Goal: Transaction & Acquisition: Subscribe to service/newsletter

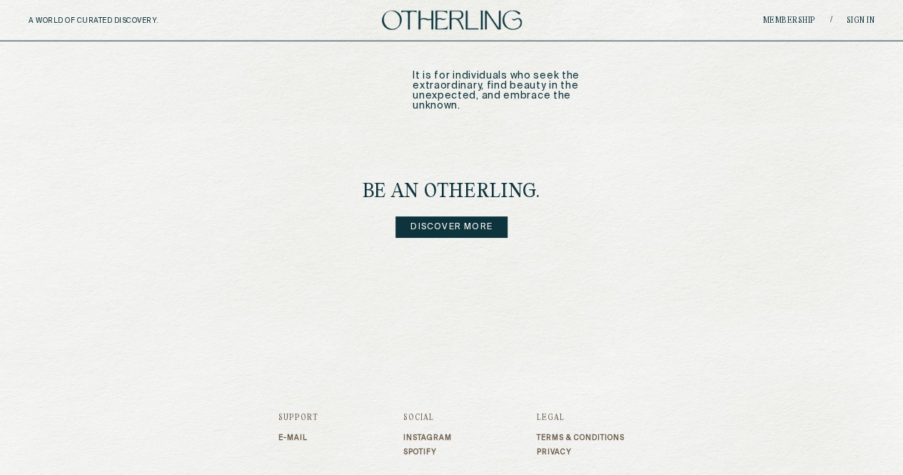
scroll to position [1846, 0]
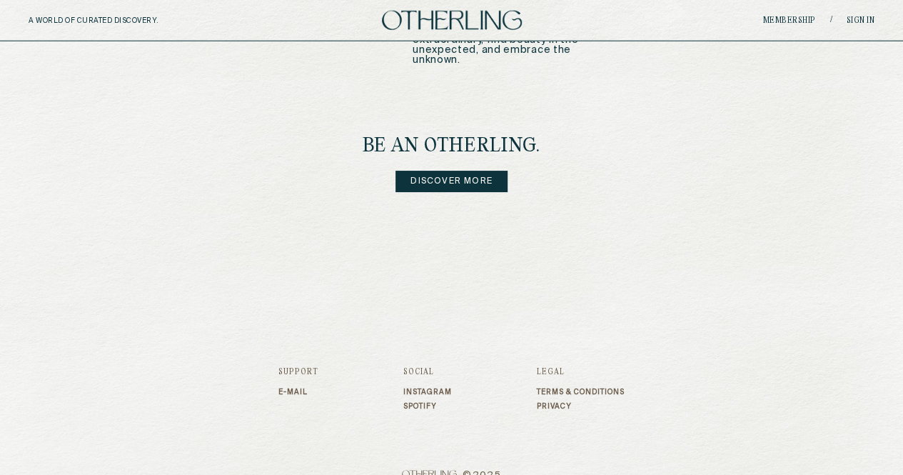
click at [435, 388] on link "Instagram" at bounding box center [427, 392] width 49 height 9
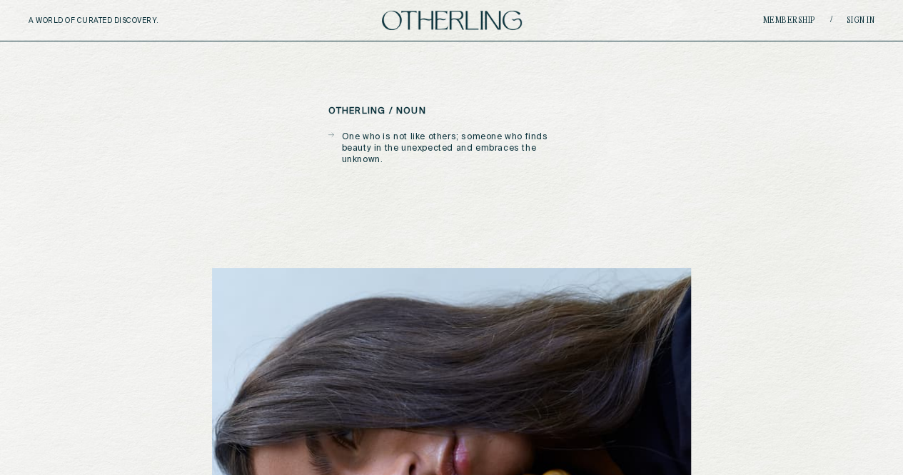
scroll to position [0, 0]
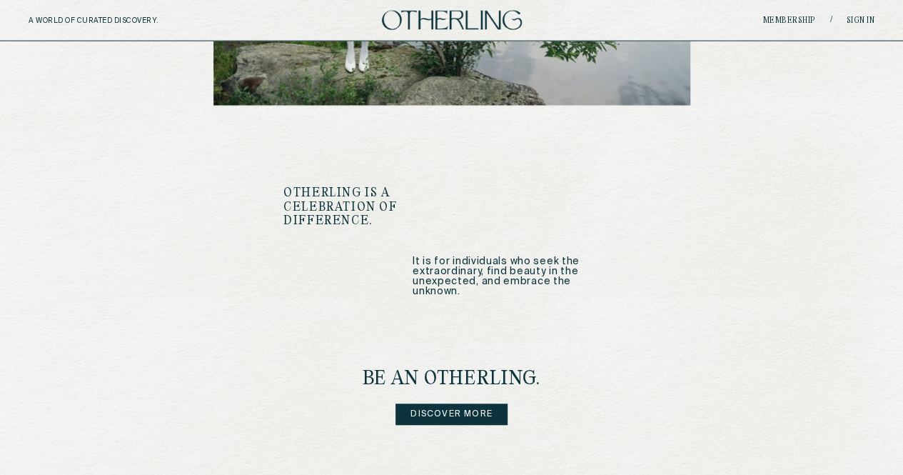
scroll to position [1846, 0]
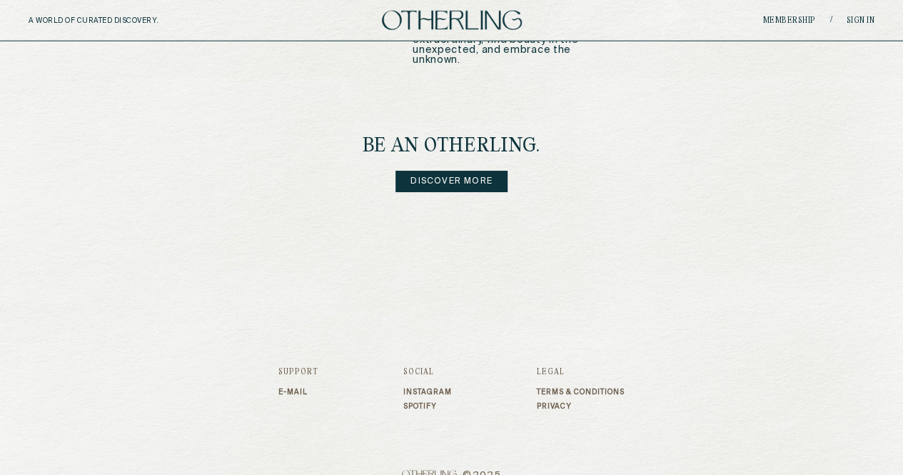
click at [463, 171] on link "Discover more" at bounding box center [451, 181] width 112 height 21
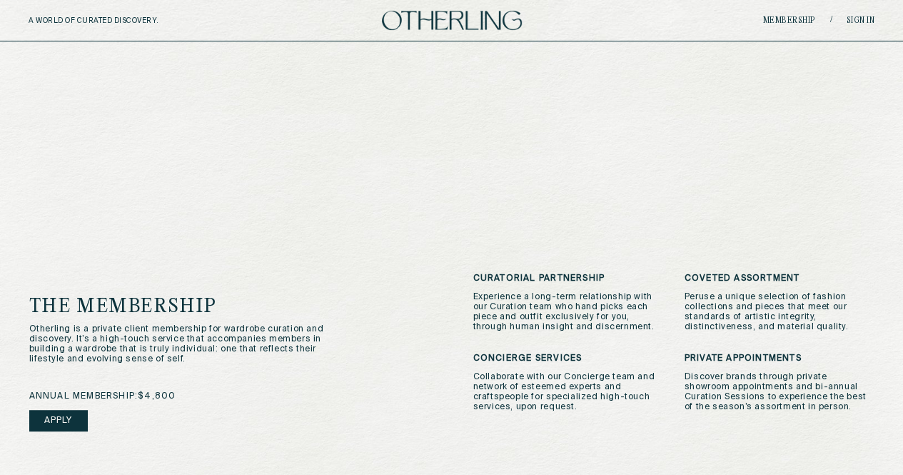
scroll to position [286, 0]
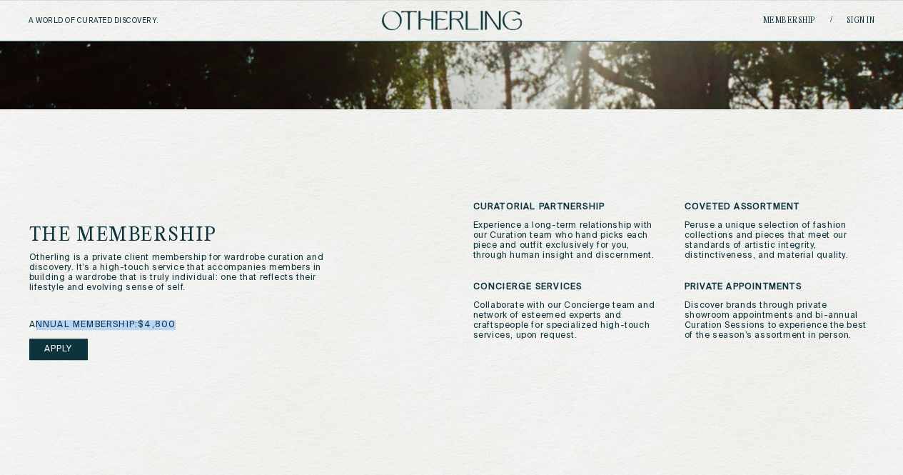
drag, startPoint x: 196, startPoint y: 335, endPoint x: 36, endPoint y: 320, distance: 160.5
click at [36, 320] on div "annual membership: $4,800 Apply" at bounding box center [229, 358] width 401 height 77
click at [306, 299] on div "The Membership Otherling is a private client membership for wardrobe curation a…" at bounding box center [229, 311] width 401 height 171
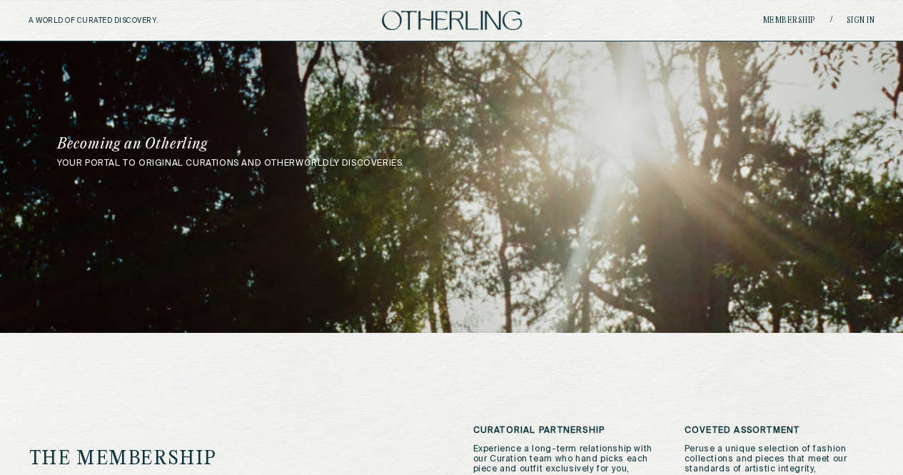
scroll to position [0, 0]
